Goal: Task Accomplishment & Management: Complete application form

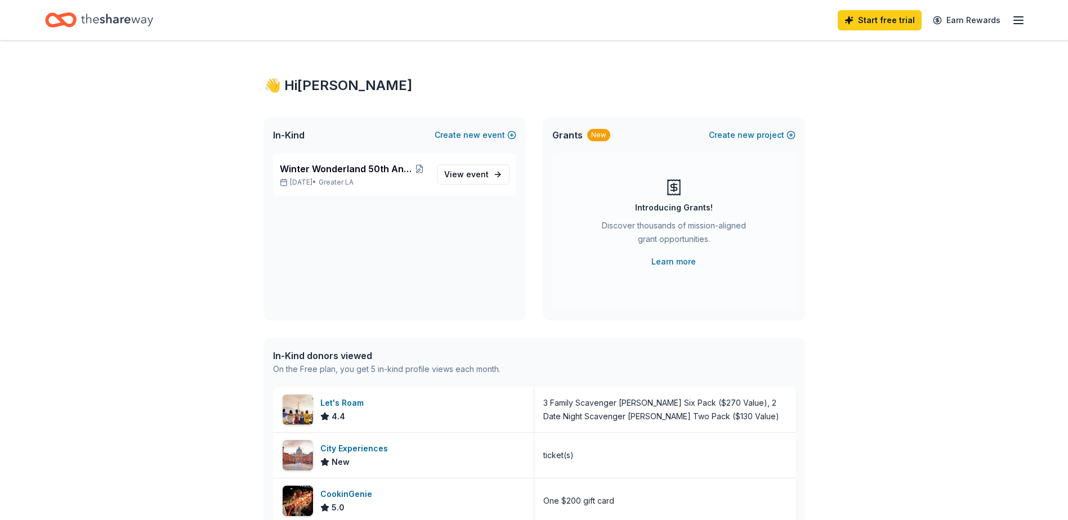
click at [88, 20] on icon "Home" at bounding box center [117, 19] width 72 height 23
click at [343, 402] on div "Let's Roam" at bounding box center [344, 403] width 48 height 14
click at [471, 173] on span "event" at bounding box center [477, 174] width 23 height 10
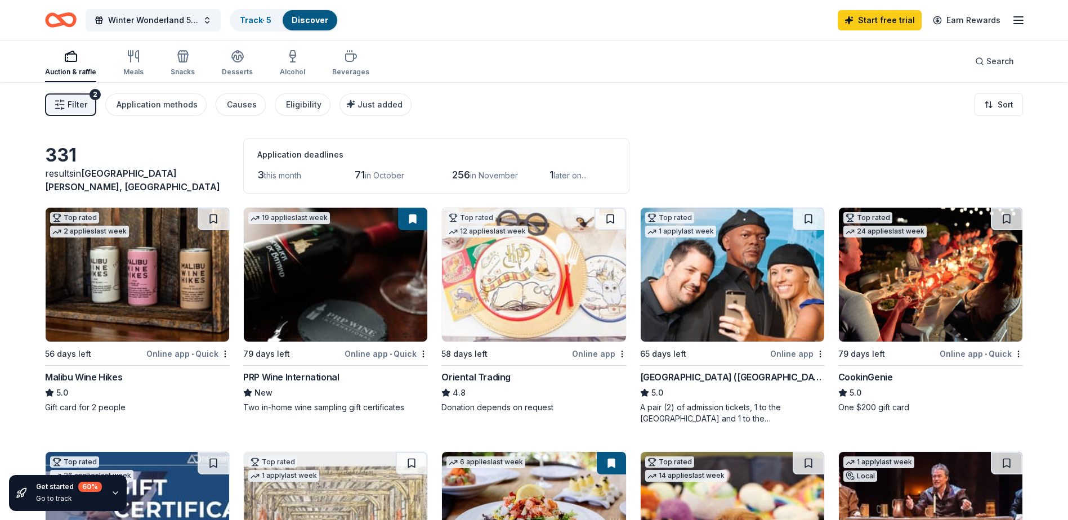
click at [80, 106] on span "Filter" at bounding box center [78, 105] width 20 height 14
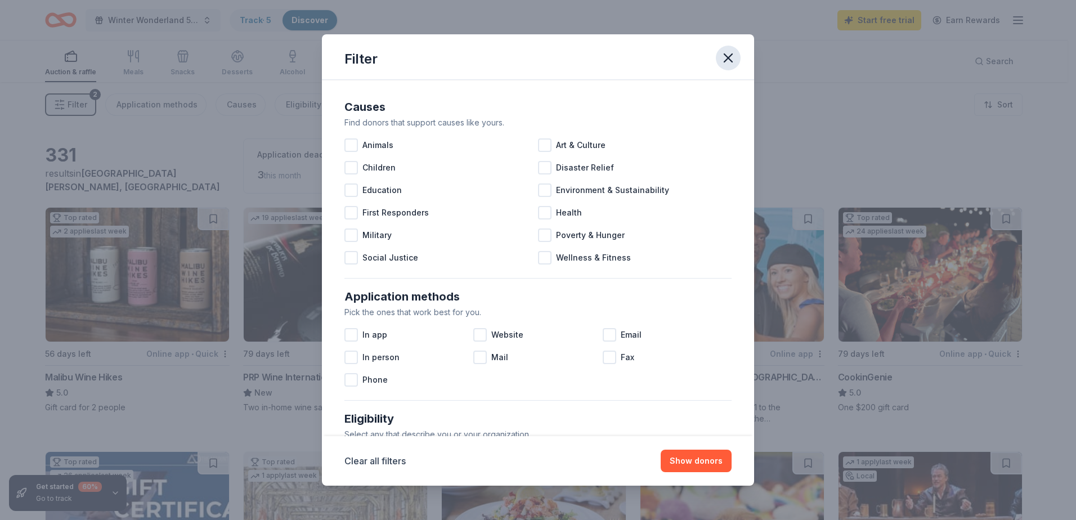
click at [725, 54] on icon "button" at bounding box center [728, 58] width 8 height 8
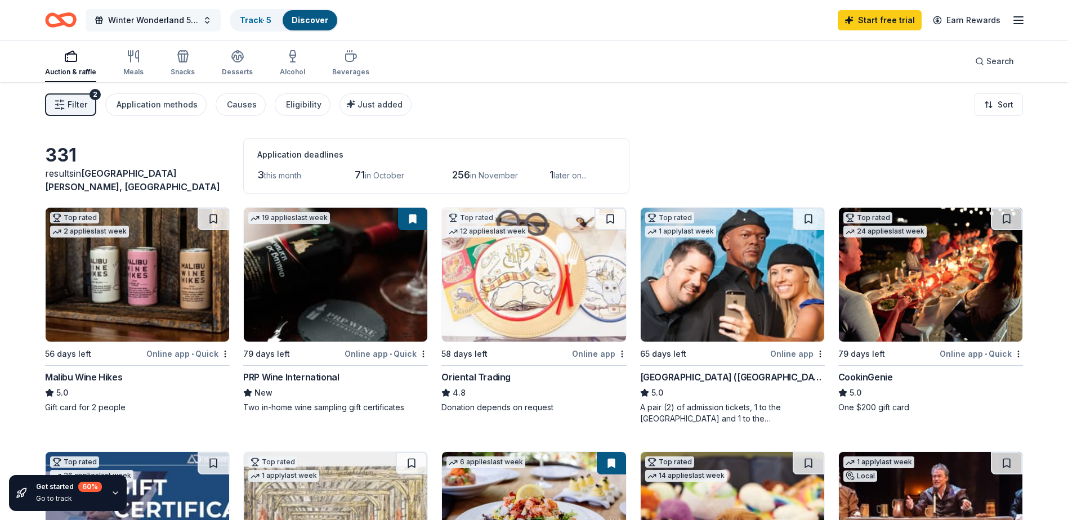
click at [171, 23] on span "Winter Wonderland 50th Anniversary Gala" at bounding box center [153, 21] width 90 height 14
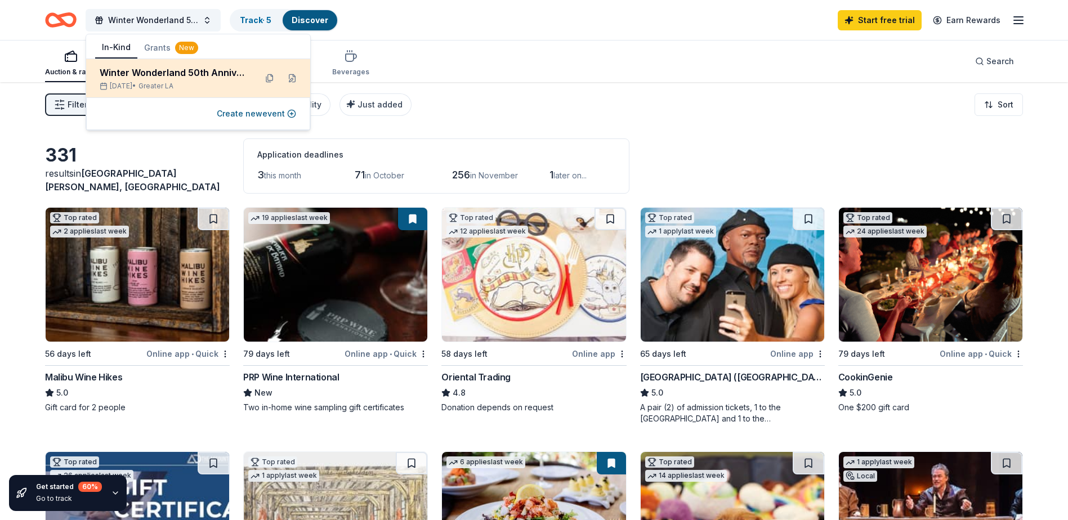
click at [135, 73] on div "Winter Wonderland 50th Anniversary Gala" at bounding box center [173, 73] width 147 height 14
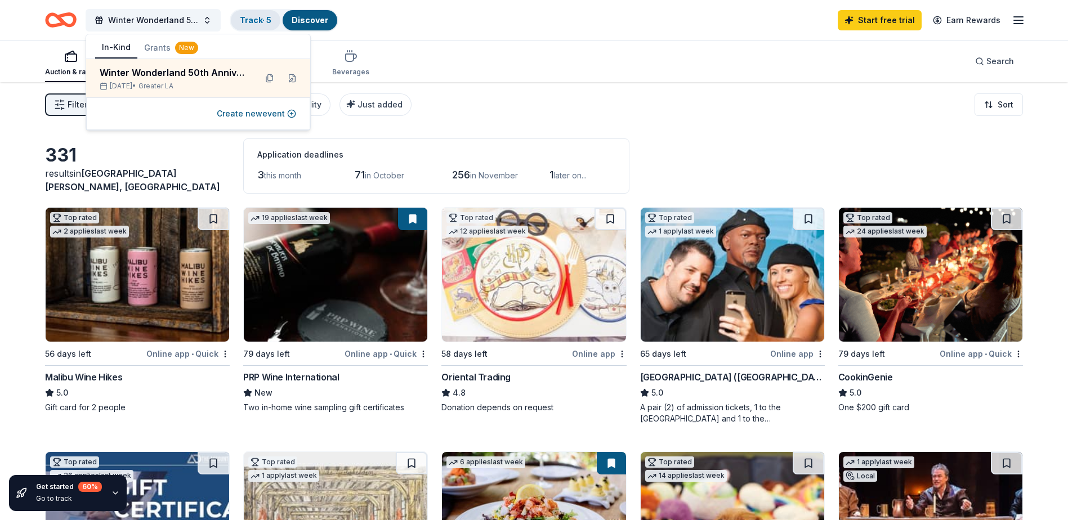
click at [259, 20] on link "Track · 5" at bounding box center [256, 20] width 32 height 10
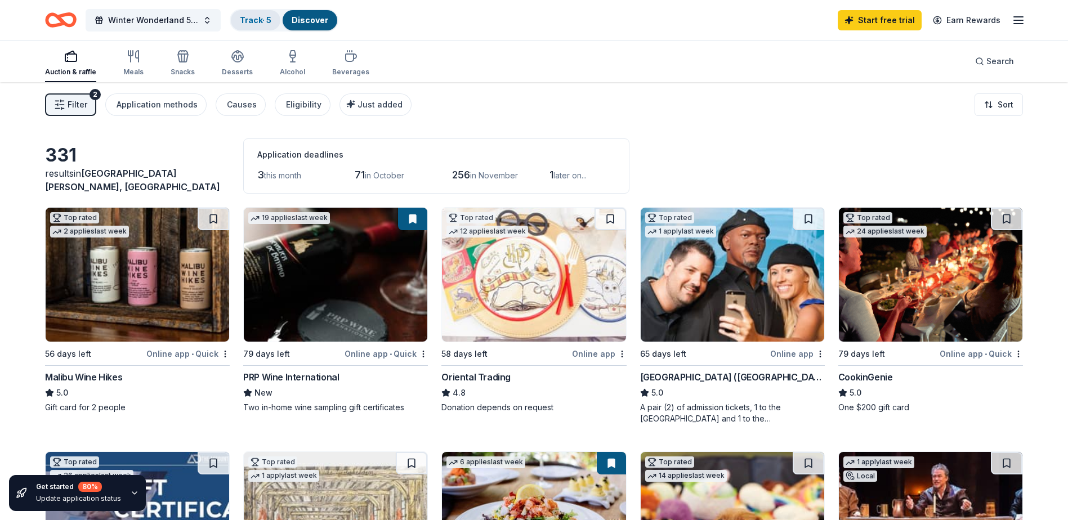
click at [256, 20] on link "Track · 5" at bounding box center [256, 20] width 32 height 10
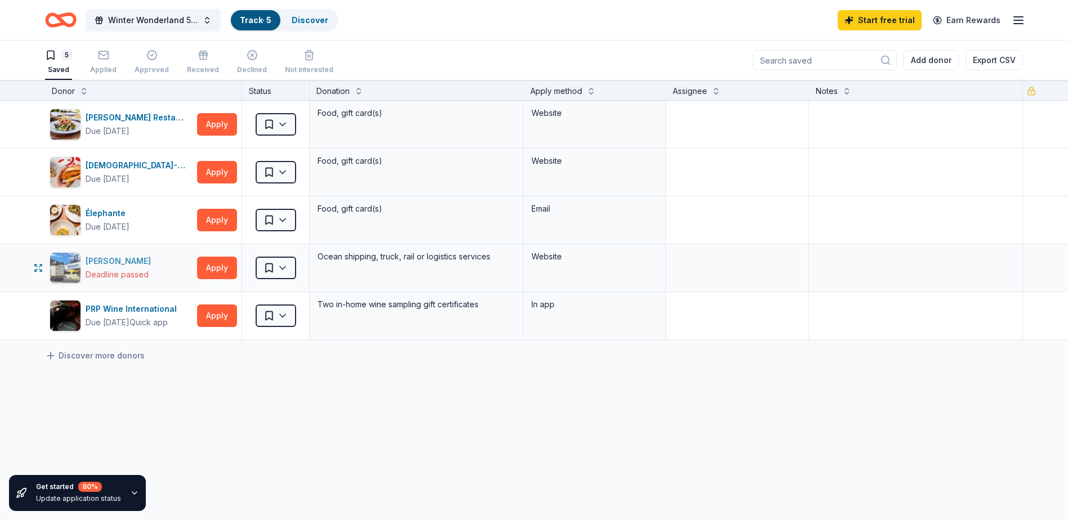
click at [119, 274] on div "Deadline passed" at bounding box center [117, 275] width 63 height 14
click at [225, 169] on button "Apply" at bounding box center [217, 172] width 40 height 23
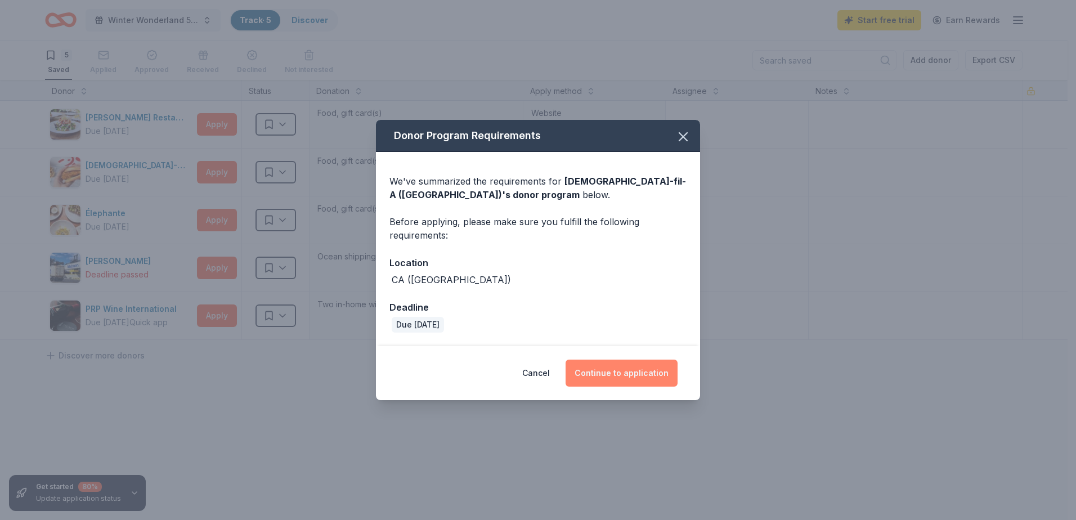
click at [606, 375] on button "Continue to application" at bounding box center [622, 373] width 112 height 27
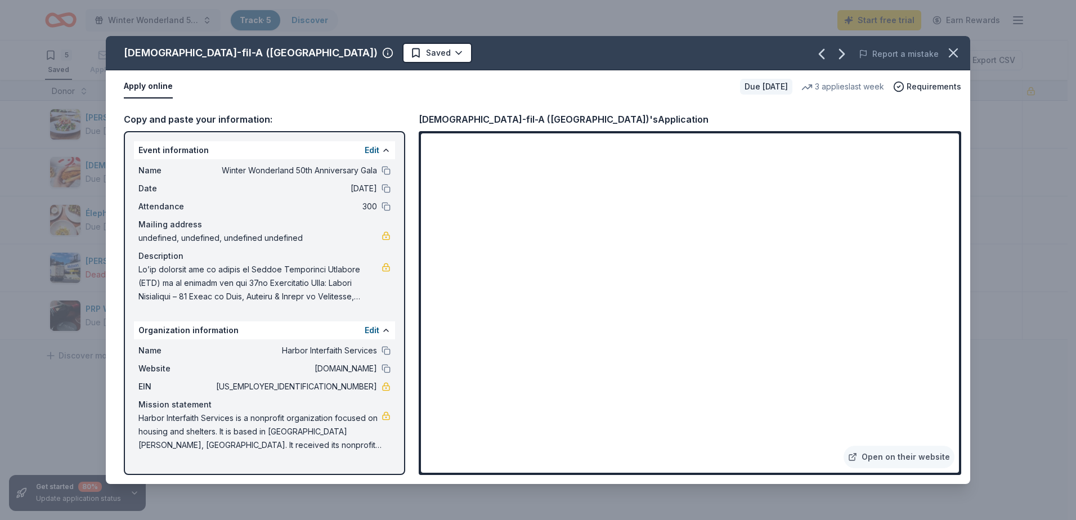
drag, startPoint x: 136, startPoint y: 419, endPoint x: 346, endPoint y: 423, distance: 209.5
click at [346, 423] on div "Name Harbor Interfaith Services Website harborinterfaith.org EIN 33-0031099 Mis…" at bounding box center [264, 397] width 261 height 117
click at [956, 44] on button "button" at bounding box center [953, 53] width 25 height 25
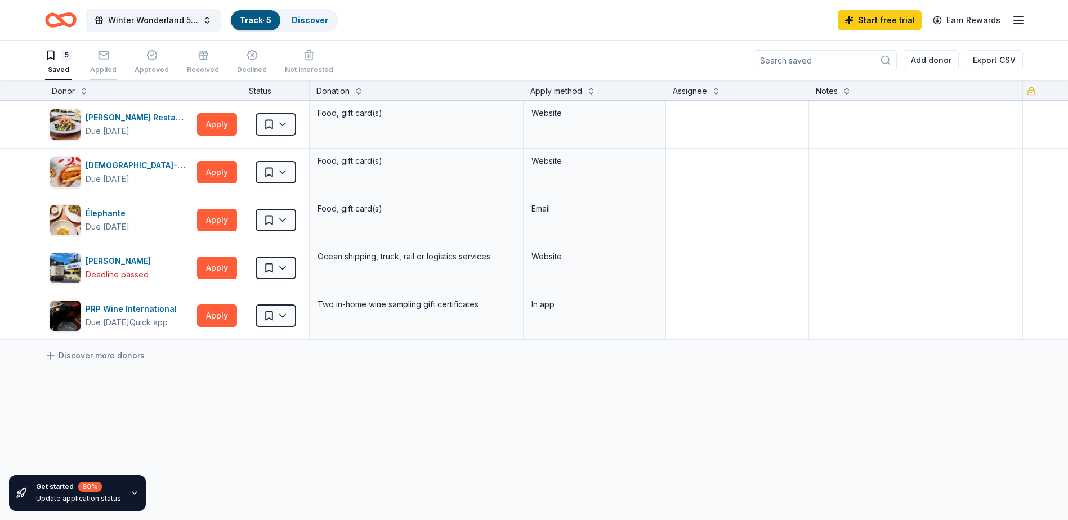
click at [105, 61] on div "Applied" at bounding box center [103, 62] width 26 height 25
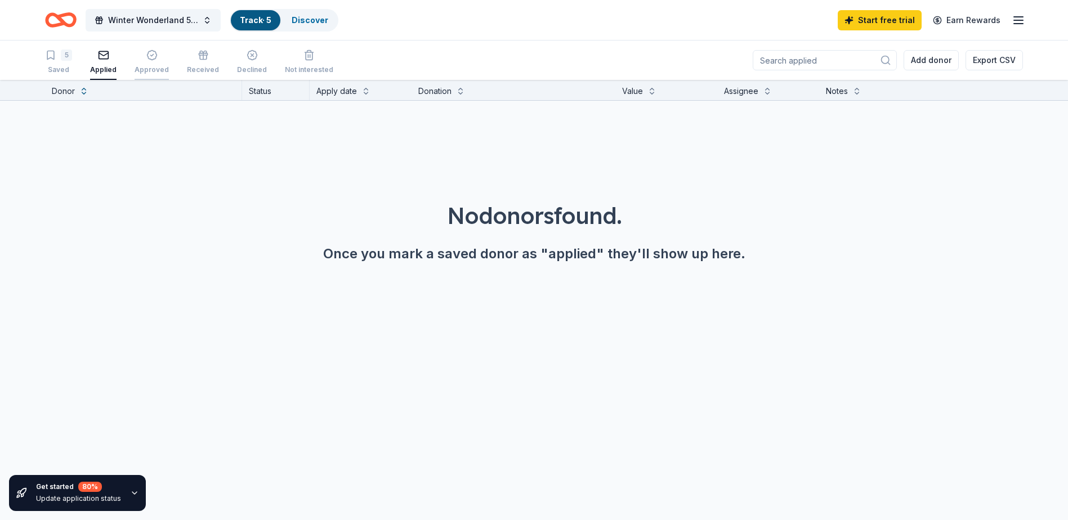
click at [146, 62] on div "Approved" at bounding box center [152, 62] width 34 height 25
click at [157, 18] on span "Winter Wonderland 50th Anniversary Gala" at bounding box center [153, 21] width 90 height 14
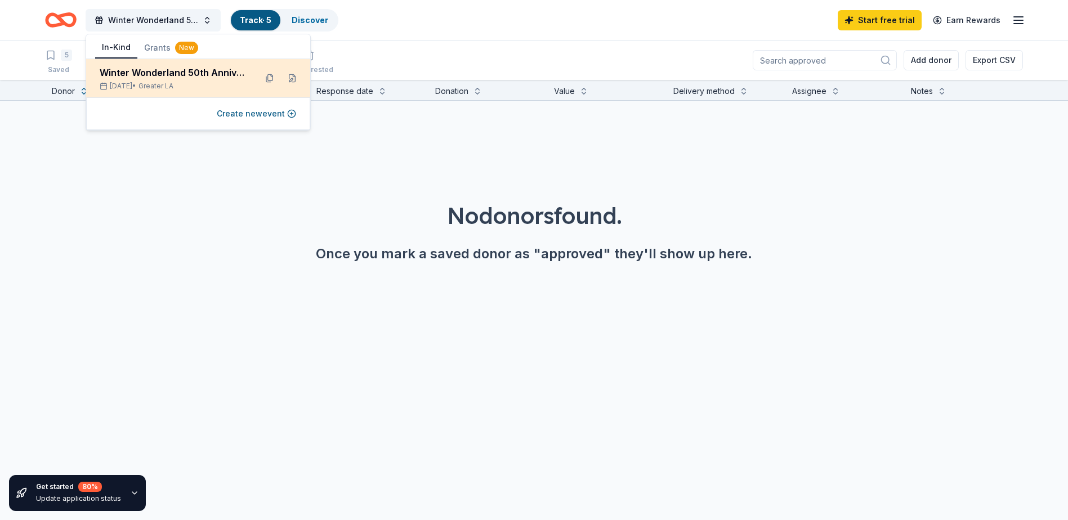
click at [164, 67] on div "Winter Wonderland 50th Anniversary Gala" at bounding box center [173, 73] width 147 height 14
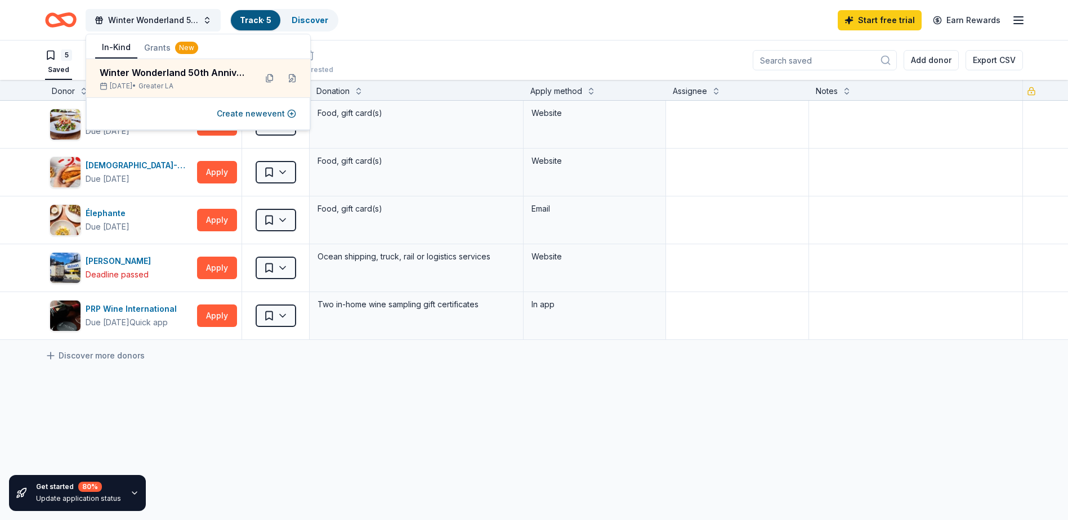
click at [461, 48] on div "5 Saved Applied Approved Received Declined Not interested Add donor Export CSV" at bounding box center [534, 60] width 978 height 39
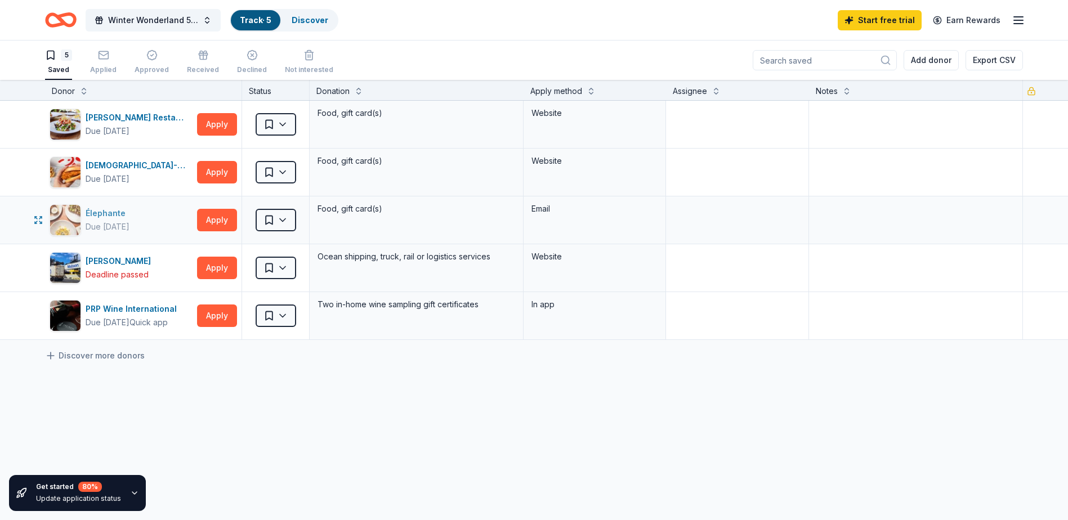
click at [118, 214] on div "Élephante" at bounding box center [108, 214] width 44 height 14
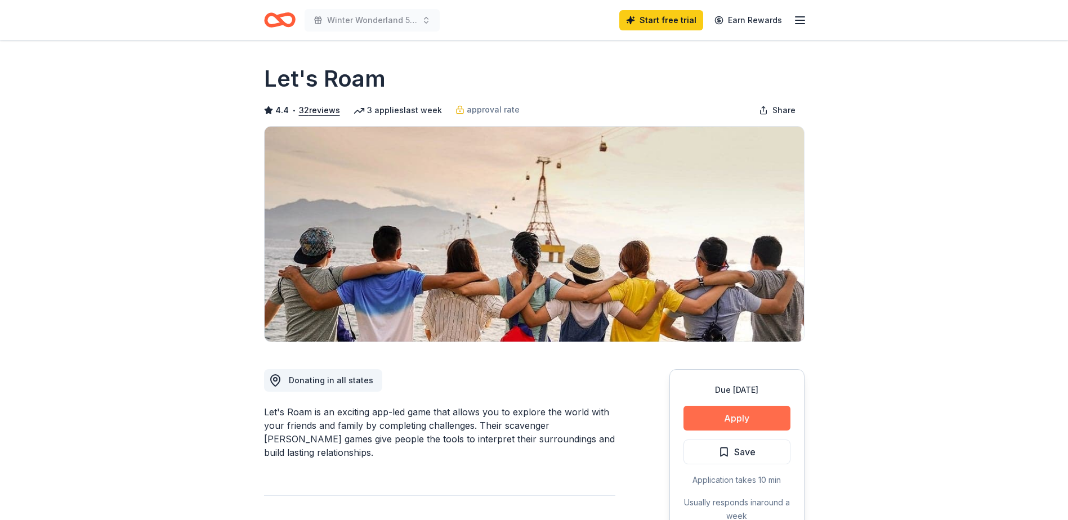
click at [736, 418] on button "Apply" at bounding box center [736, 418] width 107 height 25
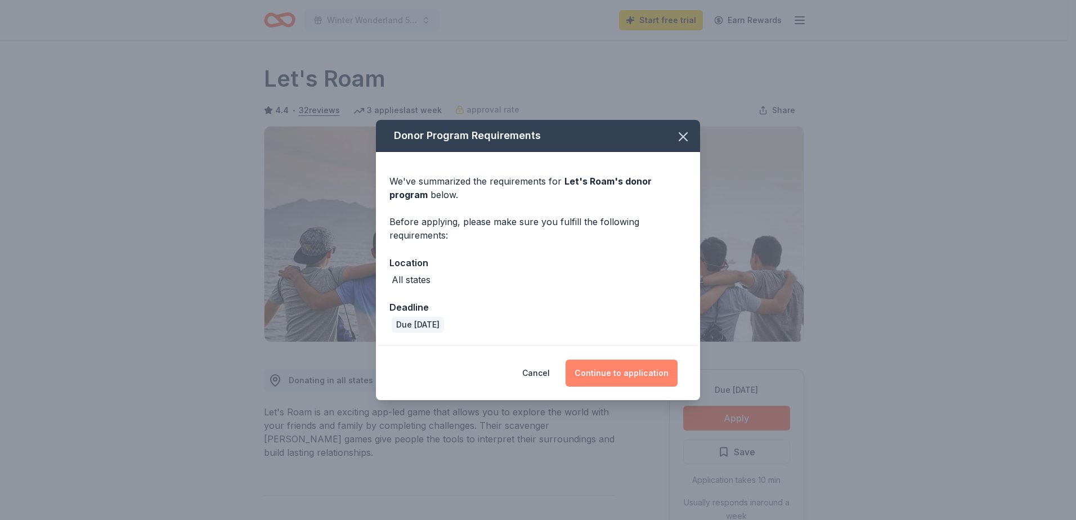
click at [642, 380] on button "Continue to application" at bounding box center [622, 373] width 112 height 27
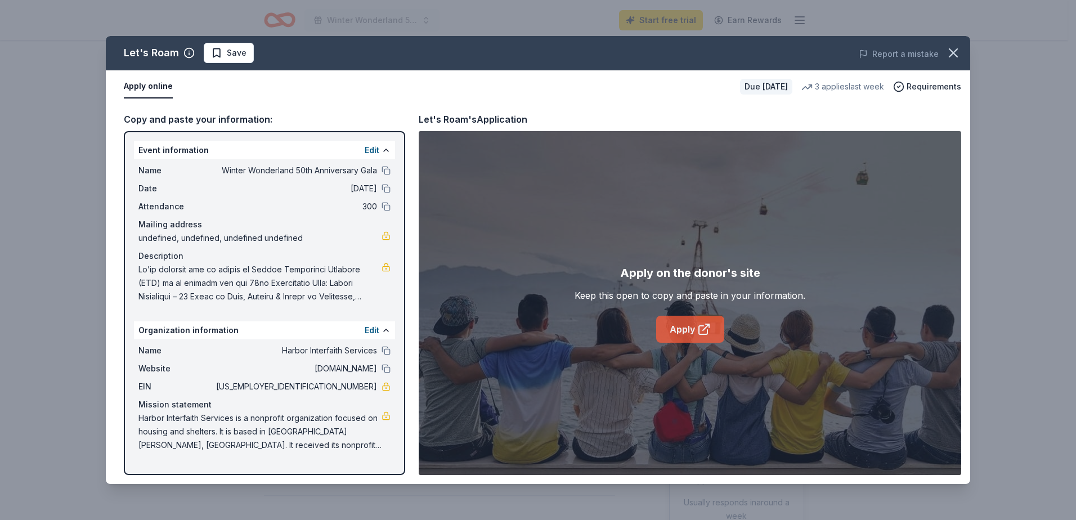
click at [683, 327] on link "Apply" at bounding box center [690, 329] width 68 height 27
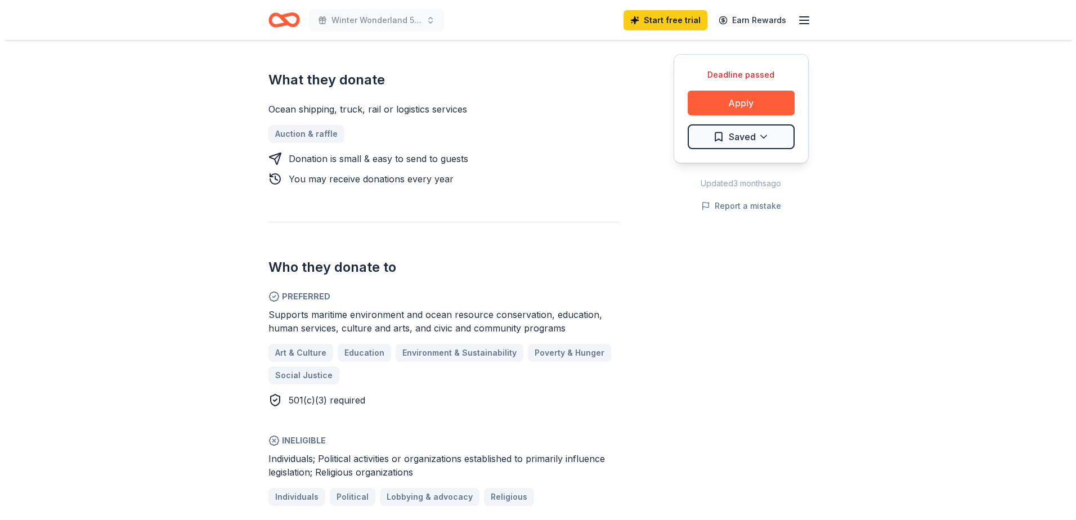
scroll to position [450, 0]
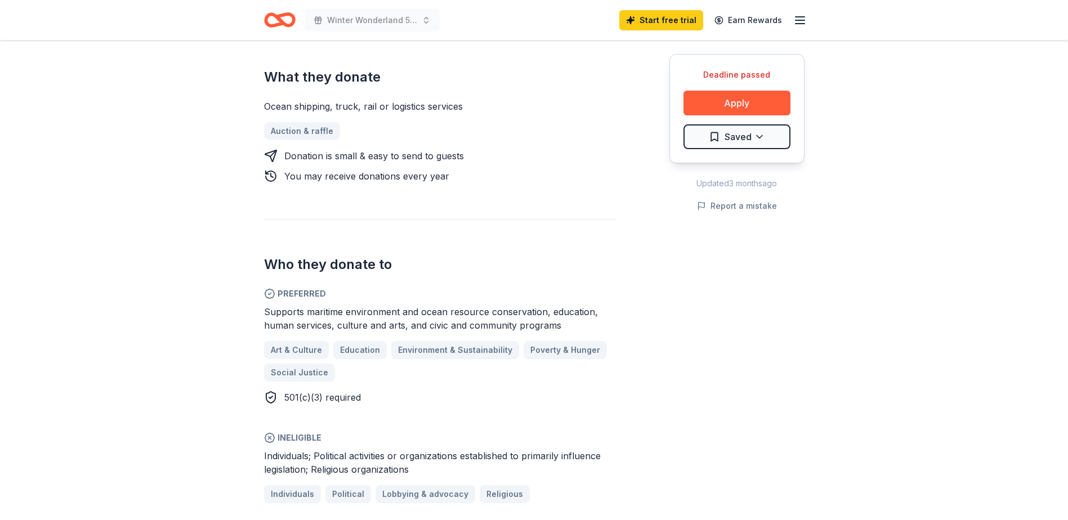
click at [762, 87] on div "Deadline passed Apply Saved" at bounding box center [736, 108] width 135 height 109
click at [759, 95] on button "Apply" at bounding box center [736, 103] width 107 height 25
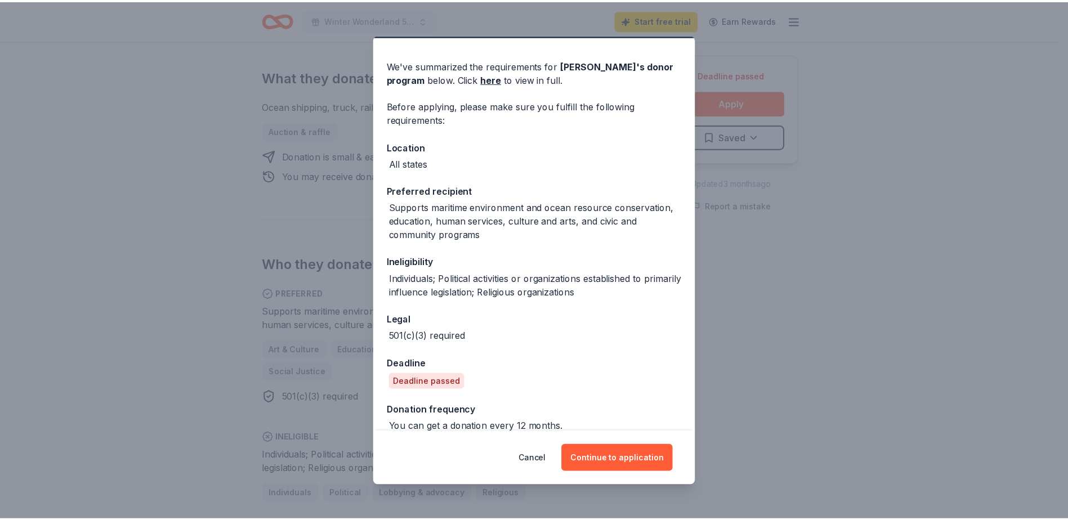
scroll to position [45, 0]
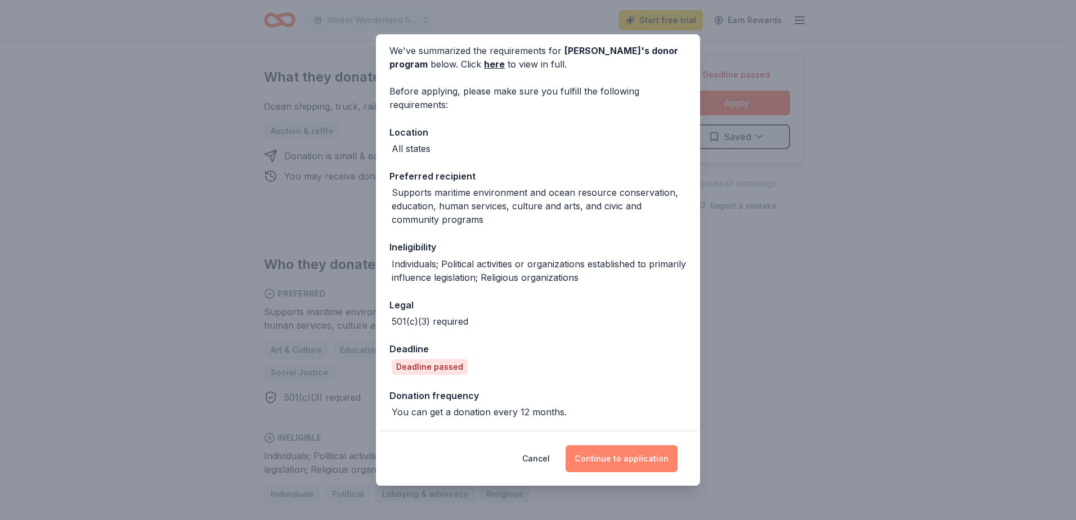
click at [632, 462] on button "Continue to application" at bounding box center [622, 458] width 112 height 27
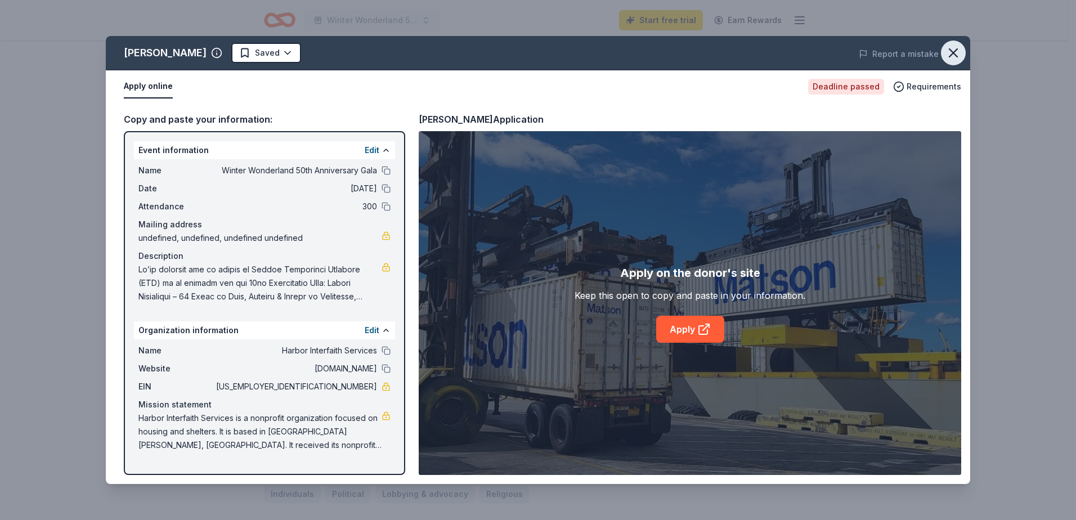
click at [951, 47] on icon "button" at bounding box center [954, 53] width 16 height 16
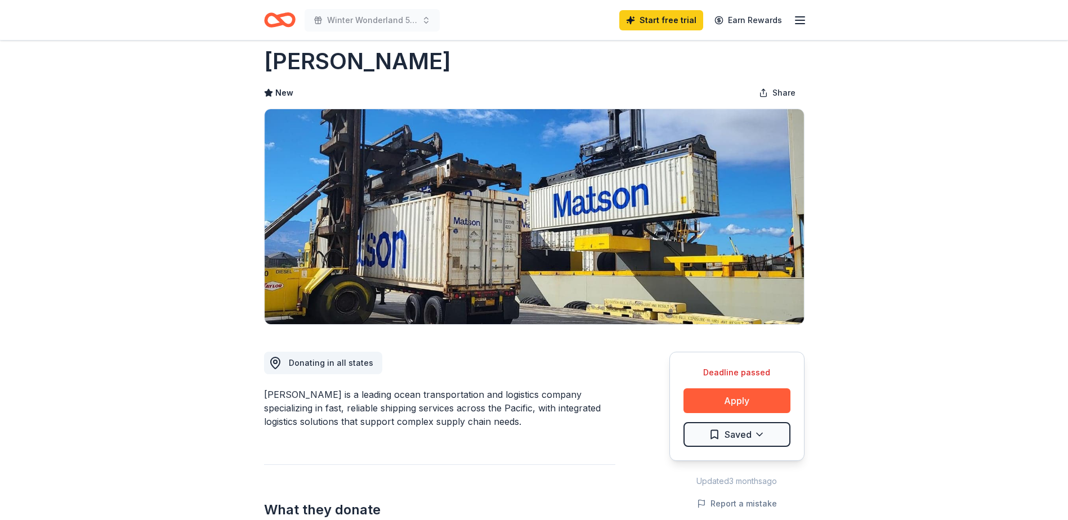
scroll to position [0, 0]
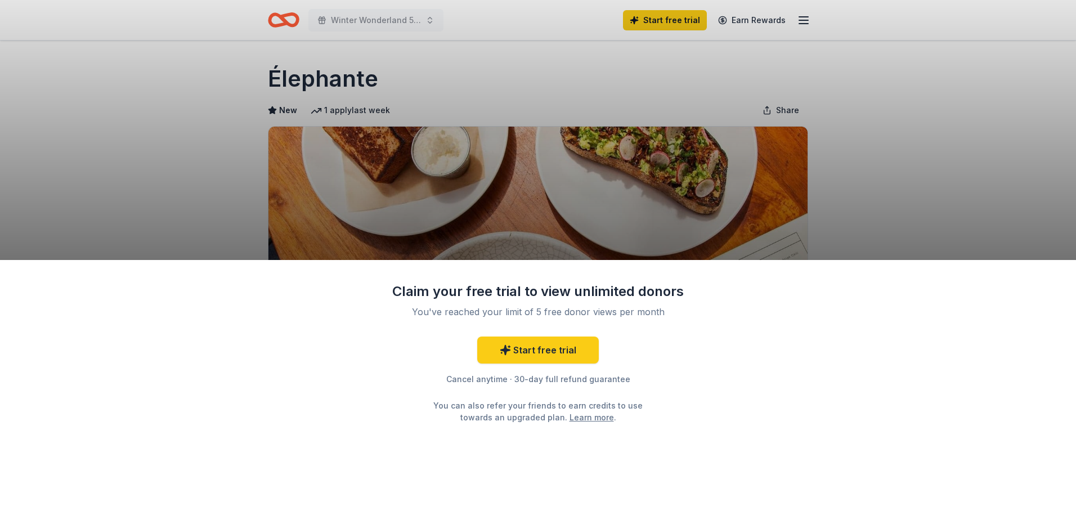
drag, startPoint x: 158, startPoint y: 205, endPoint x: 168, endPoint y: 189, distance: 19.4
click at [158, 205] on div "Claim your free trial to view unlimited donors You've reached your limit of 5 f…" at bounding box center [538, 260] width 1076 height 520
